Goal: Check status

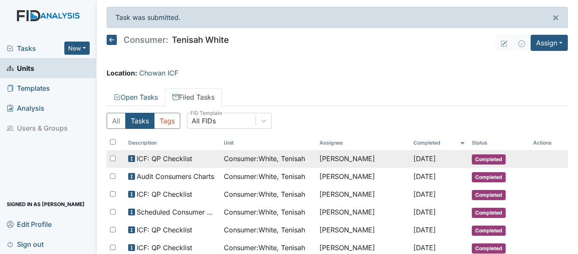
click at [302, 160] on span "Consumer : White, Tenisah" at bounding box center [264, 158] width 81 height 10
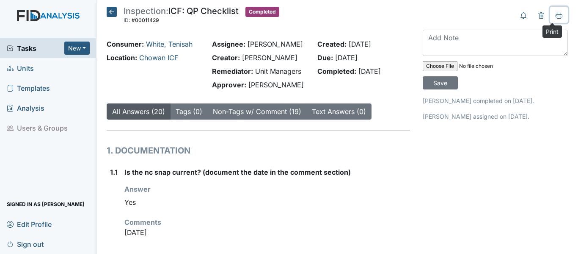
click at [556, 16] on icon at bounding box center [559, 15] width 7 height 7
click at [550, 7] on button at bounding box center [559, 15] width 18 height 16
click at [112, 11] on icon at bounding box center [112, 12] width 10 height 10
